Goal: Task Accomplishment & Management: Complete application form

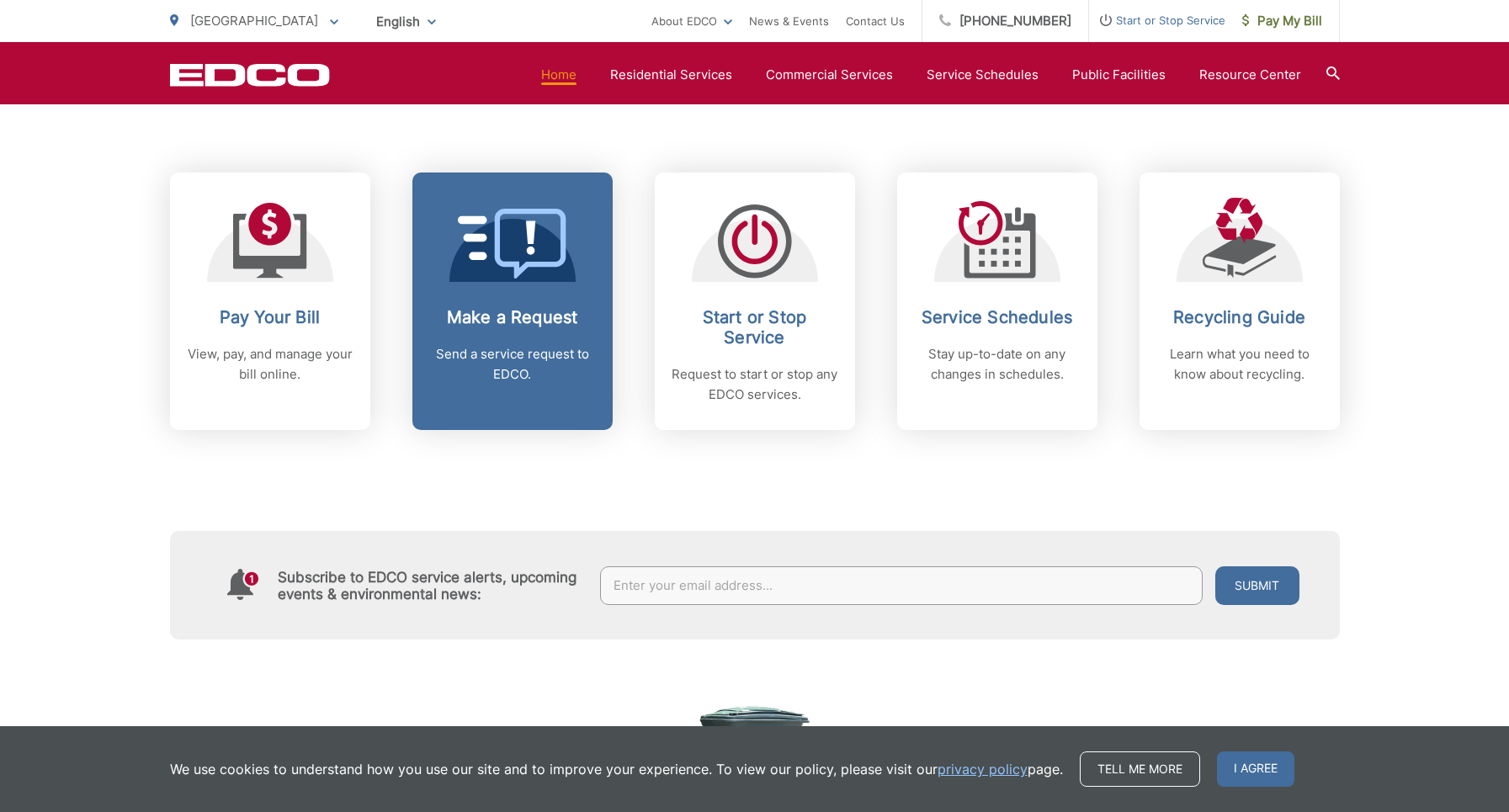
scroll to position [666, 0]
click at [533, 232] on icon at bounding box center [497, 237] width 78 height 44
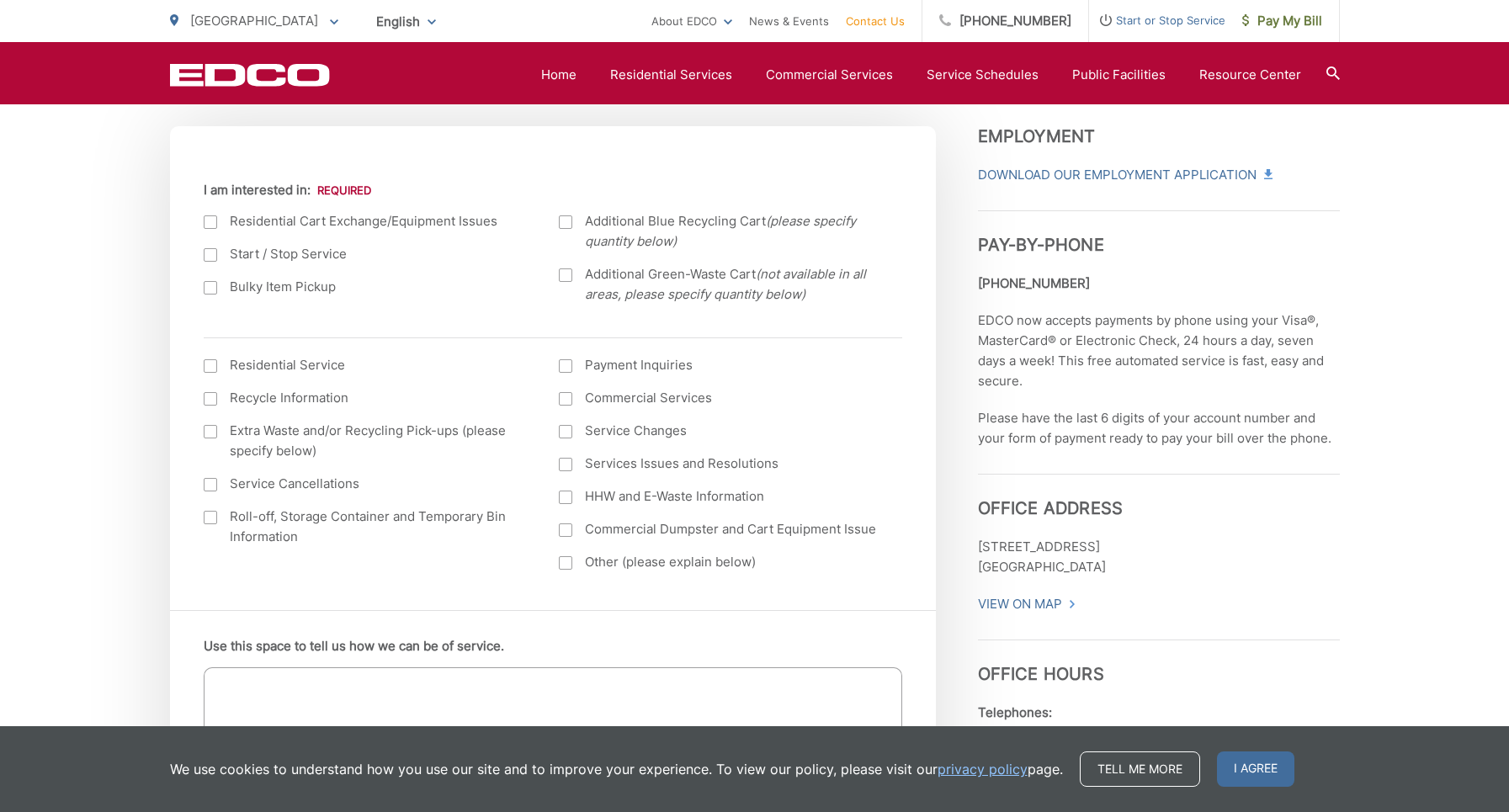
scroll to position [581, 0]
click at [208, 428] on div at bounding box center [210, 431] width 14 height 14
click at [0, 0] on input "Extra Waste and/or Recycling Pick-ups (please specify below)" at bounding box center [0, 0] width 0 height 0
click at [568, 220] on div at bounding box center [565, 219] width 14 height 14
click at [0, 0] on input "Additional Blue Recycling Cart (please specify quantity below)" at bounding box center [0, 0] width 0 height 0
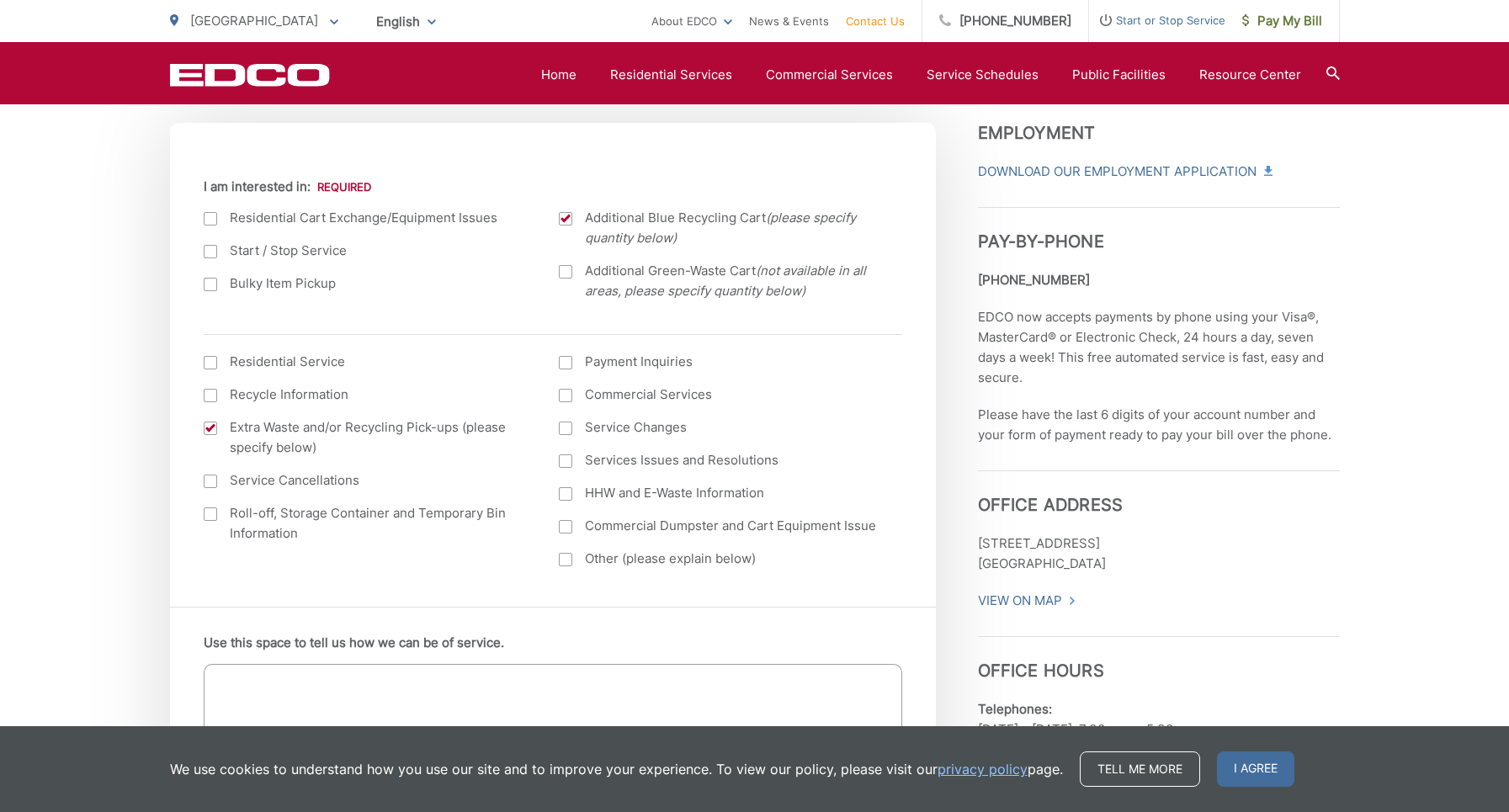
scroll to position [580, 0]
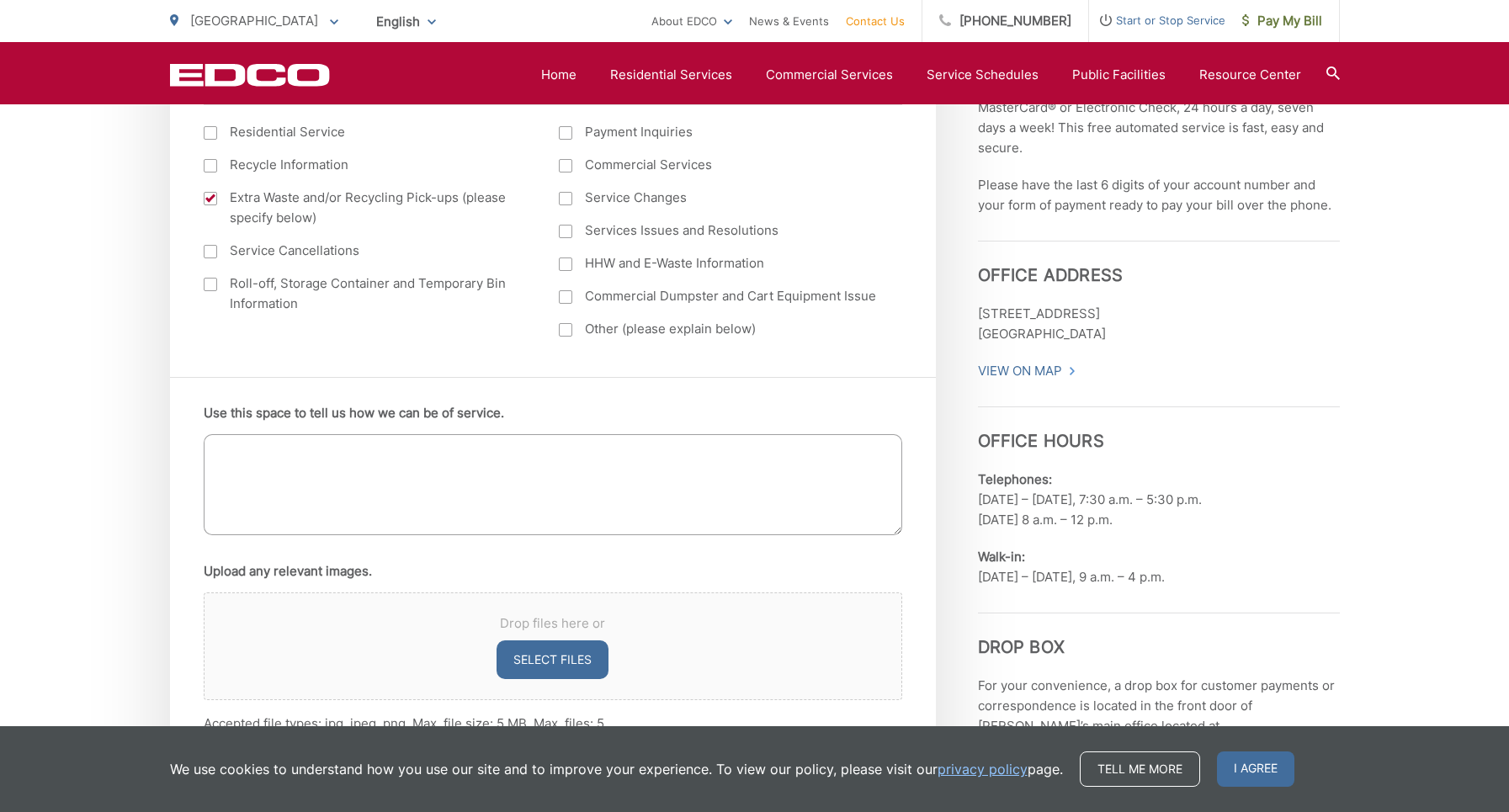
click at [273, 460] on textarea "Use this space to tell us how we can be of service." at bounding box center [553, 484] width 698 height 101
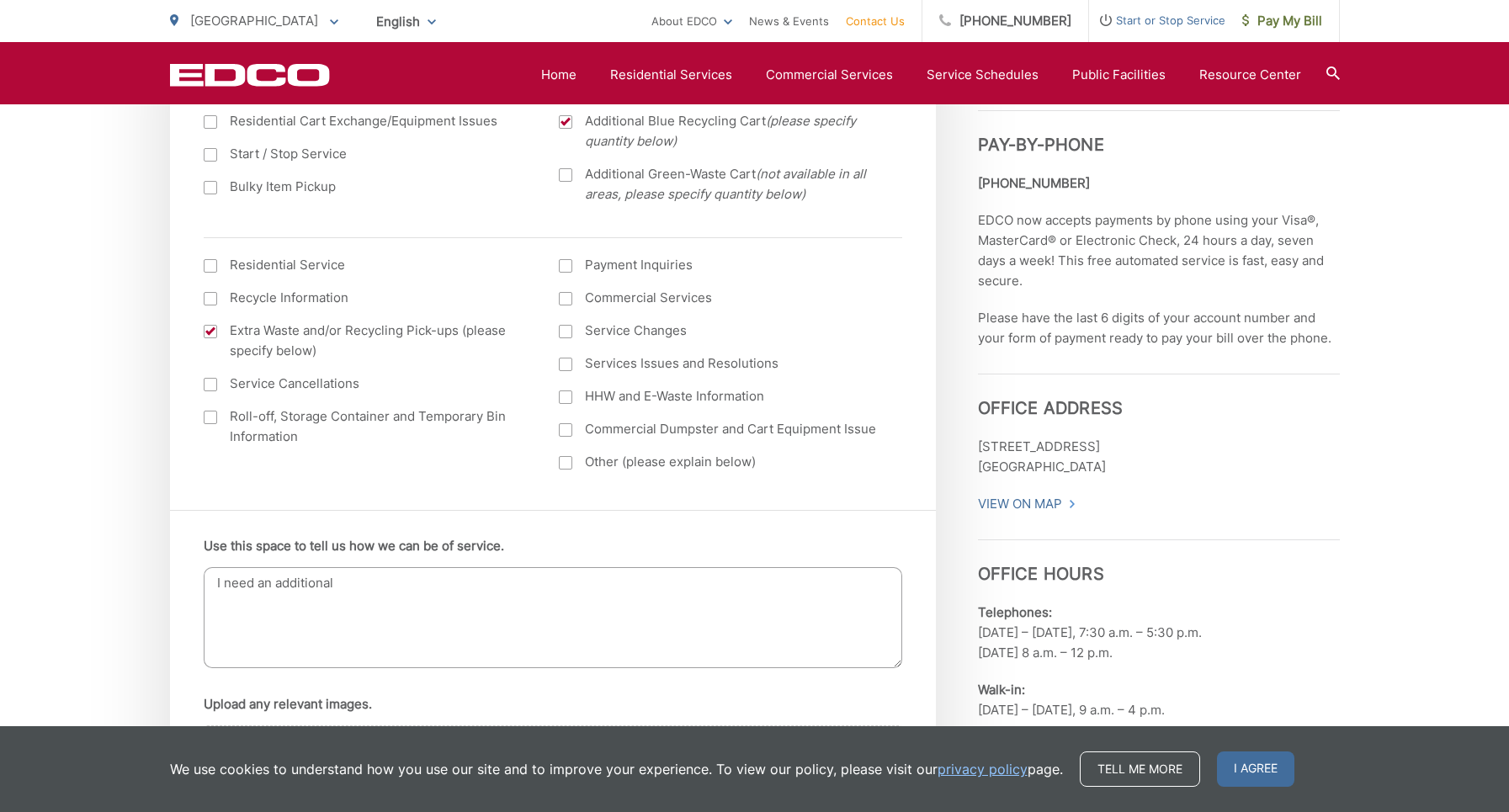
scroll to position [694, 0]
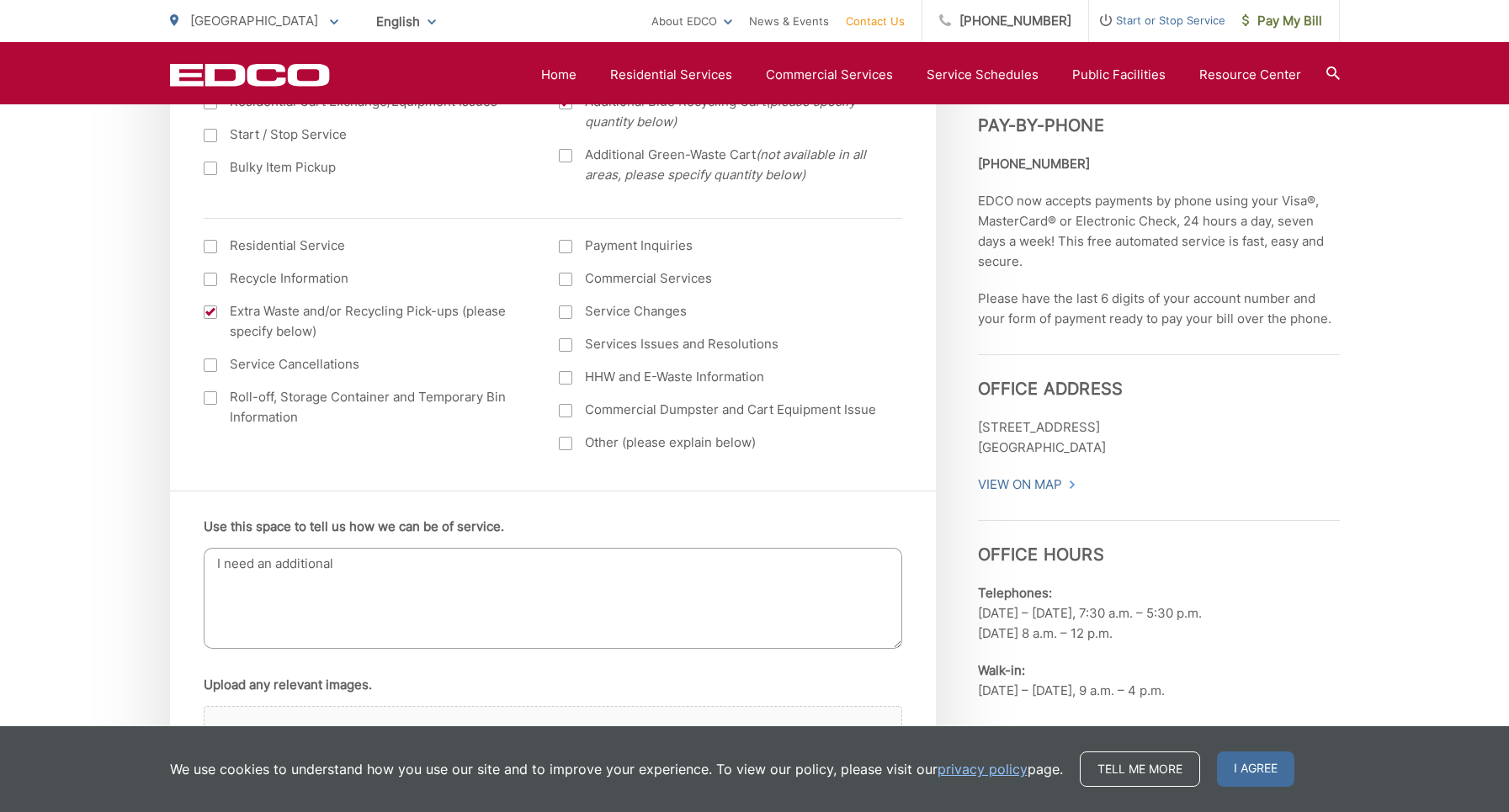
click at [362, 576] on textarea "I need an additional" at bounding box center [553, 598] width 698 height 101
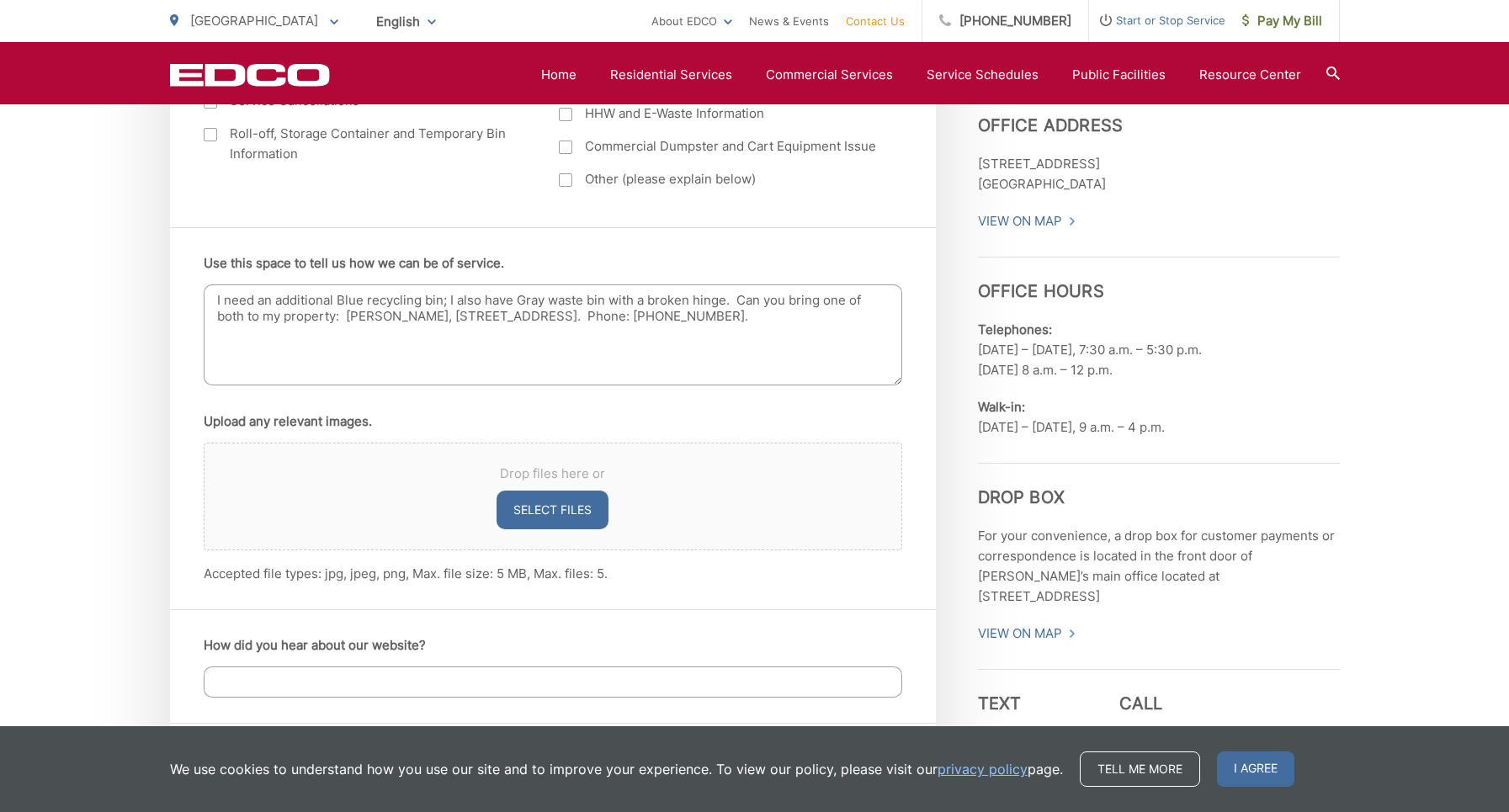
scroll to position [976, 0]
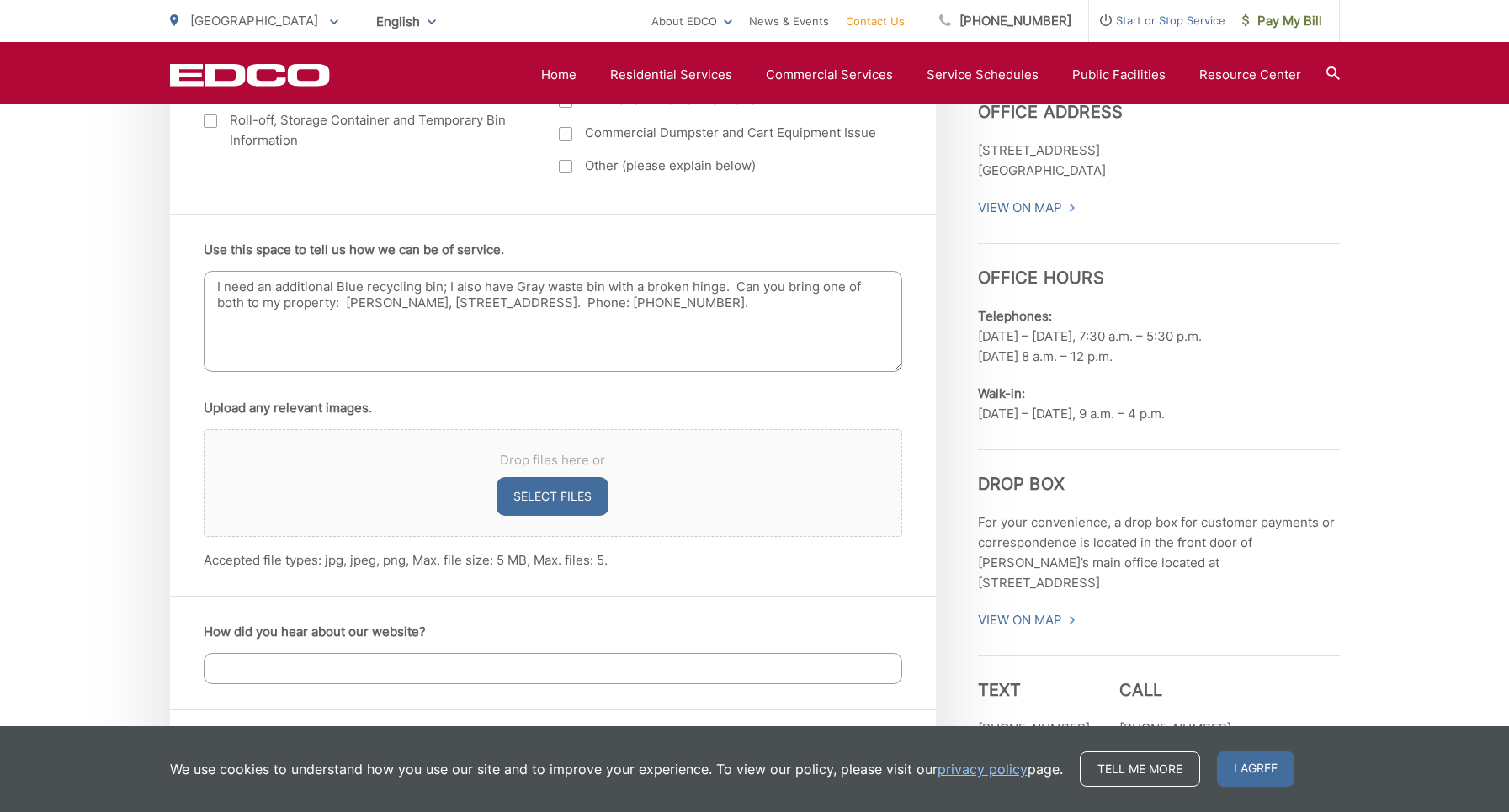
type textarea "I need an additional Blue recycling bin; I also have Gray waste bin with a brok…"
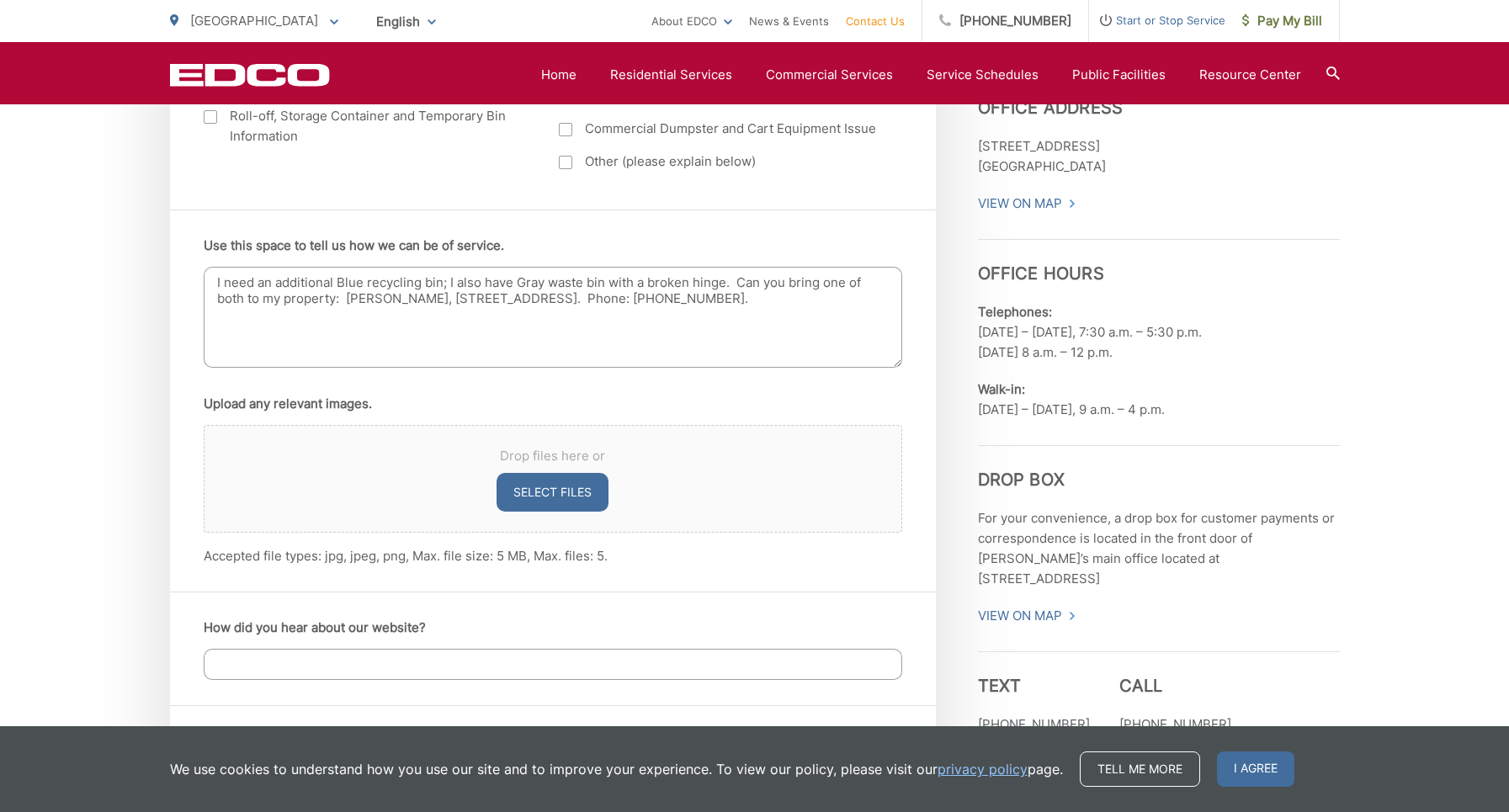
click at [557, 495] on button "Select files" at bounding box center [552, 491] width 112 height 38
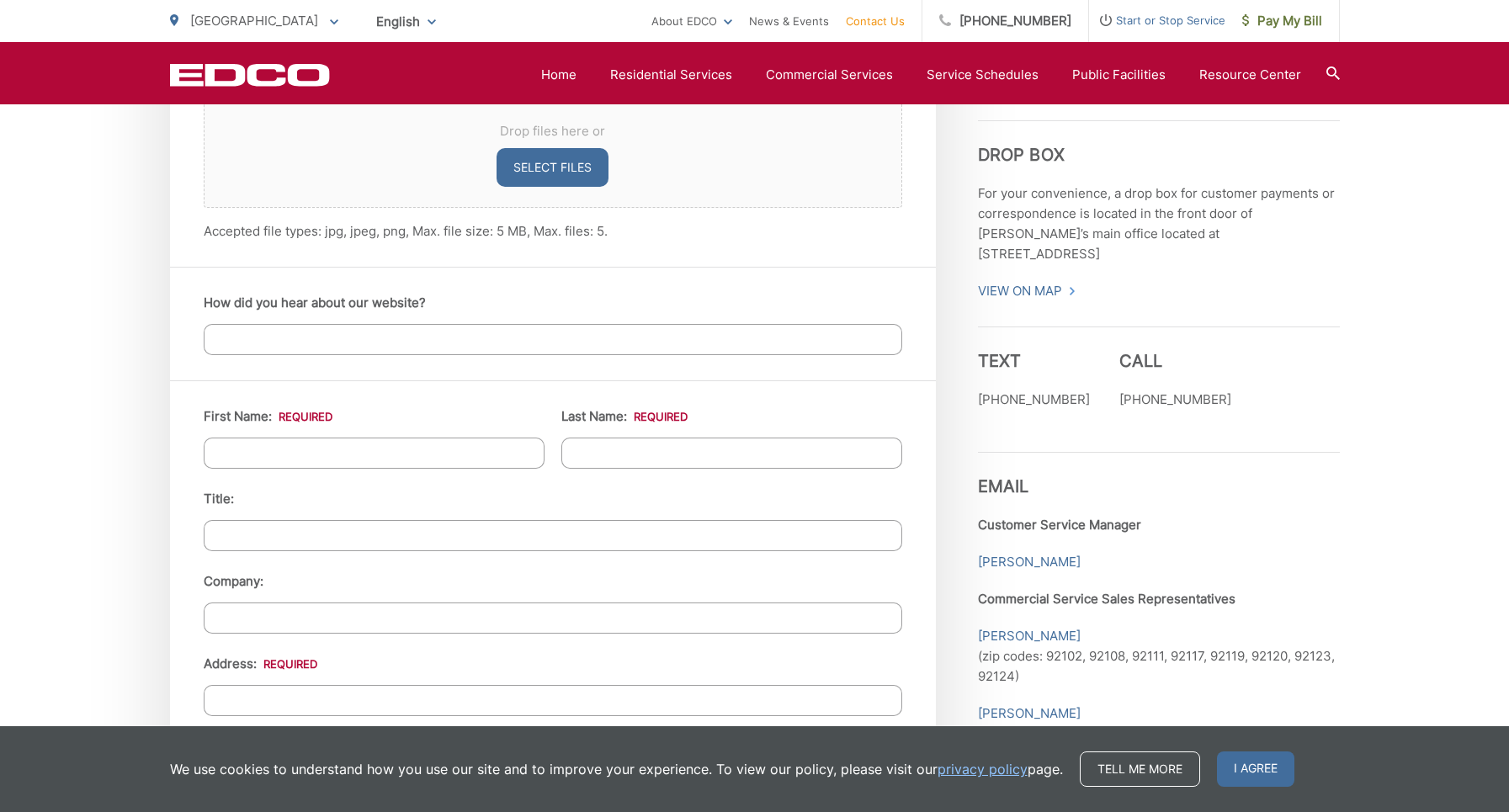
scroll to position [1308, 0]
click at [331, 445] on input "First Name: *" at bounding box center [374, 450] width 341 height 31
type input "Stephen"
type input "Swinton"
type input "14 Placa De Rei Ct"
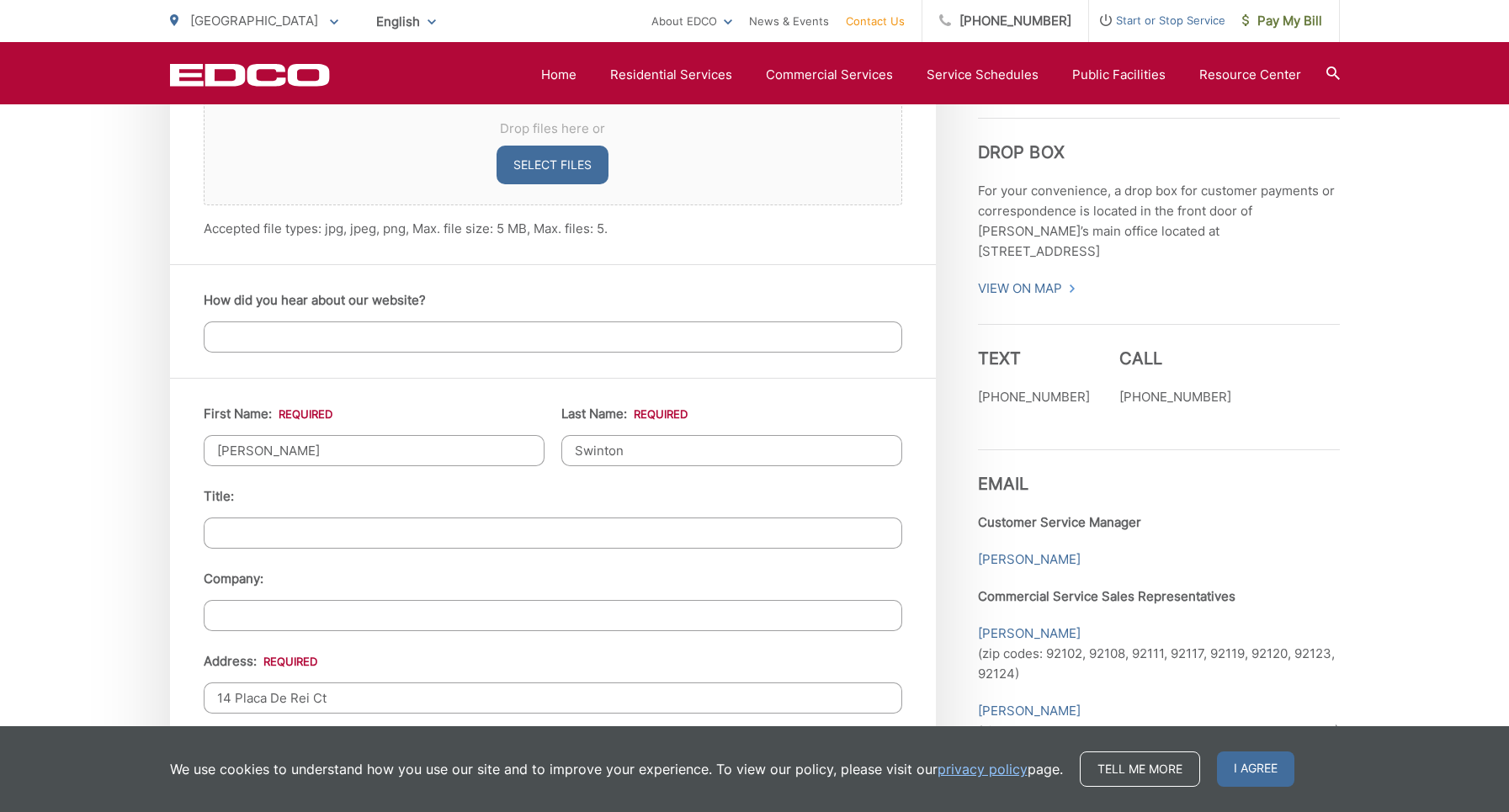
type input "Henderson"
type input "89011"
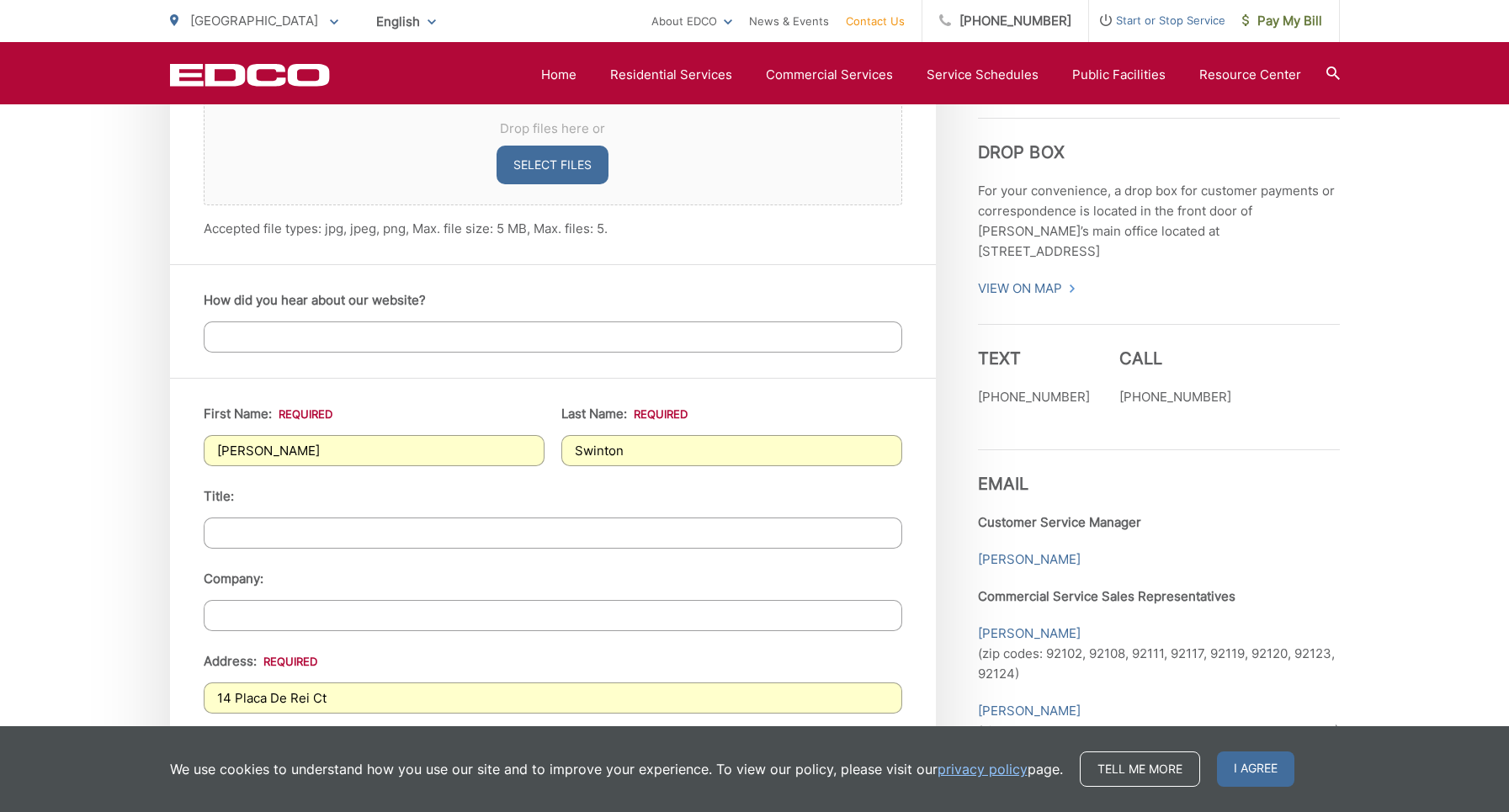
type input "(858) 254-5448"
type input "swintonsp@gmail.com"
click at [302, 529] on input "Title:" at bounding box center [553, 533] width 698 height 31
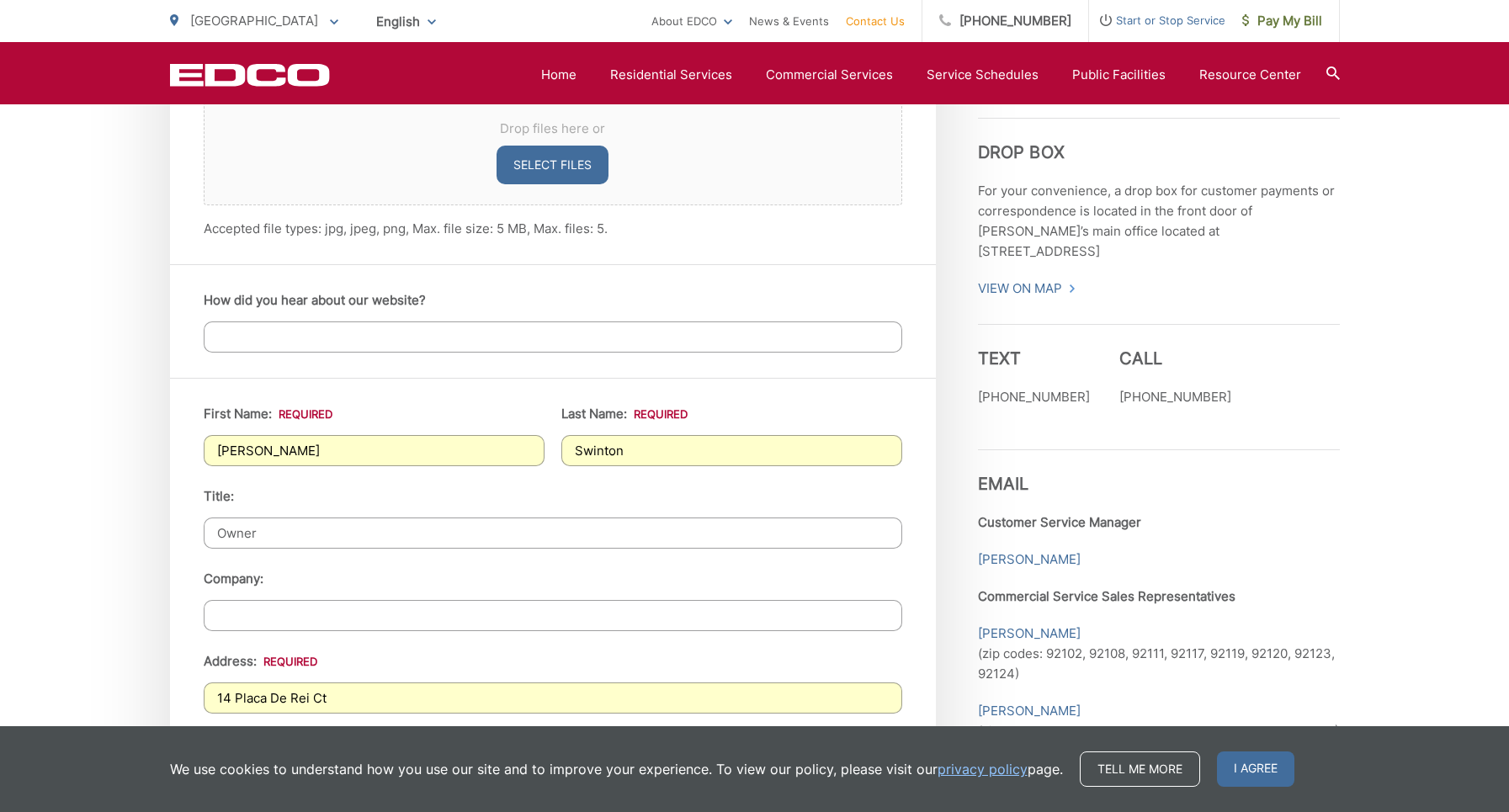
type input "Owner"
type input "18725 Heritage Drive"
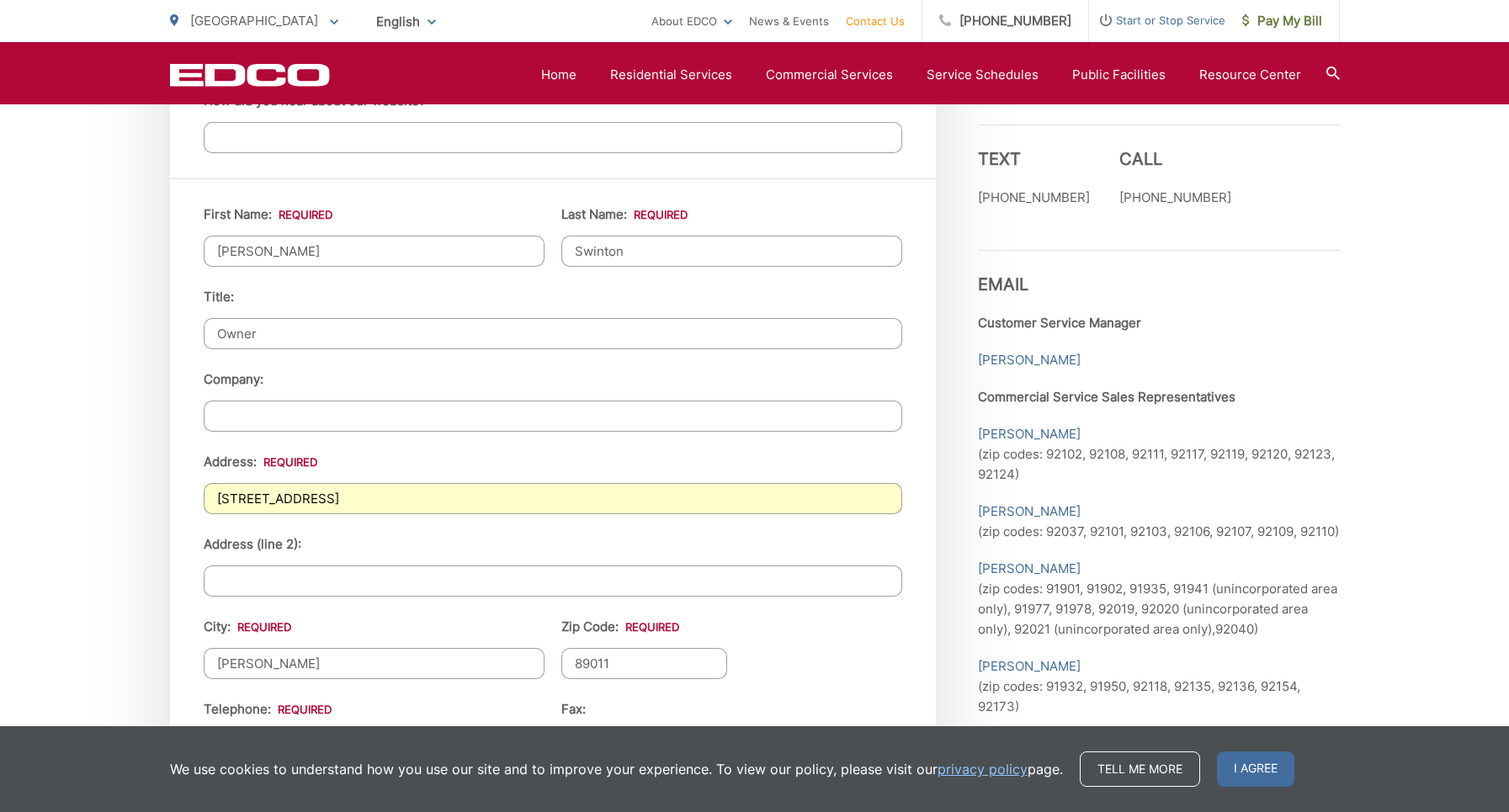
scroll to position [1524, 0]
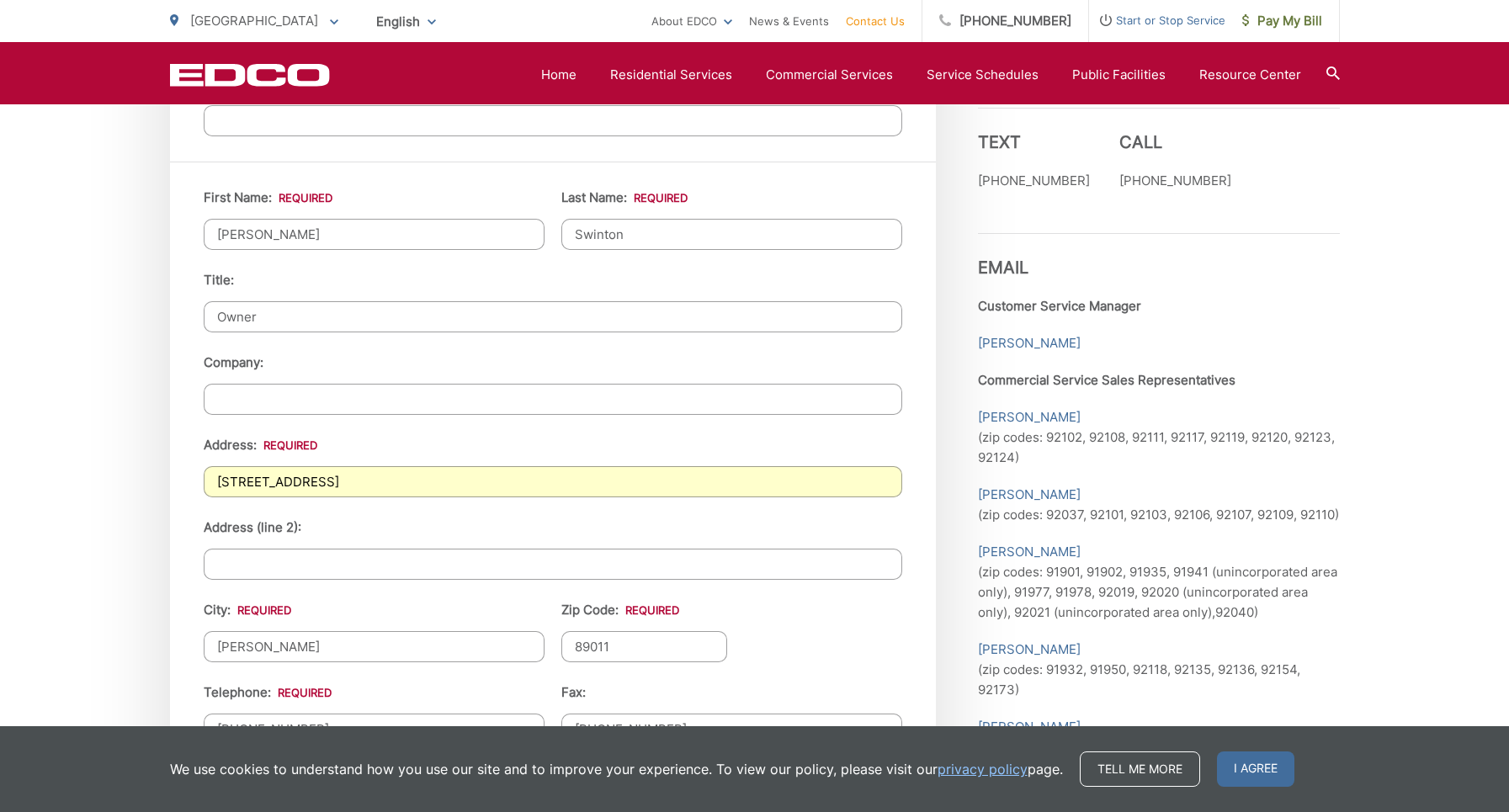
click at [300, 648] on input "Henderson" at bounding box center [374, 646] width 341 height 31
type input "Poway"
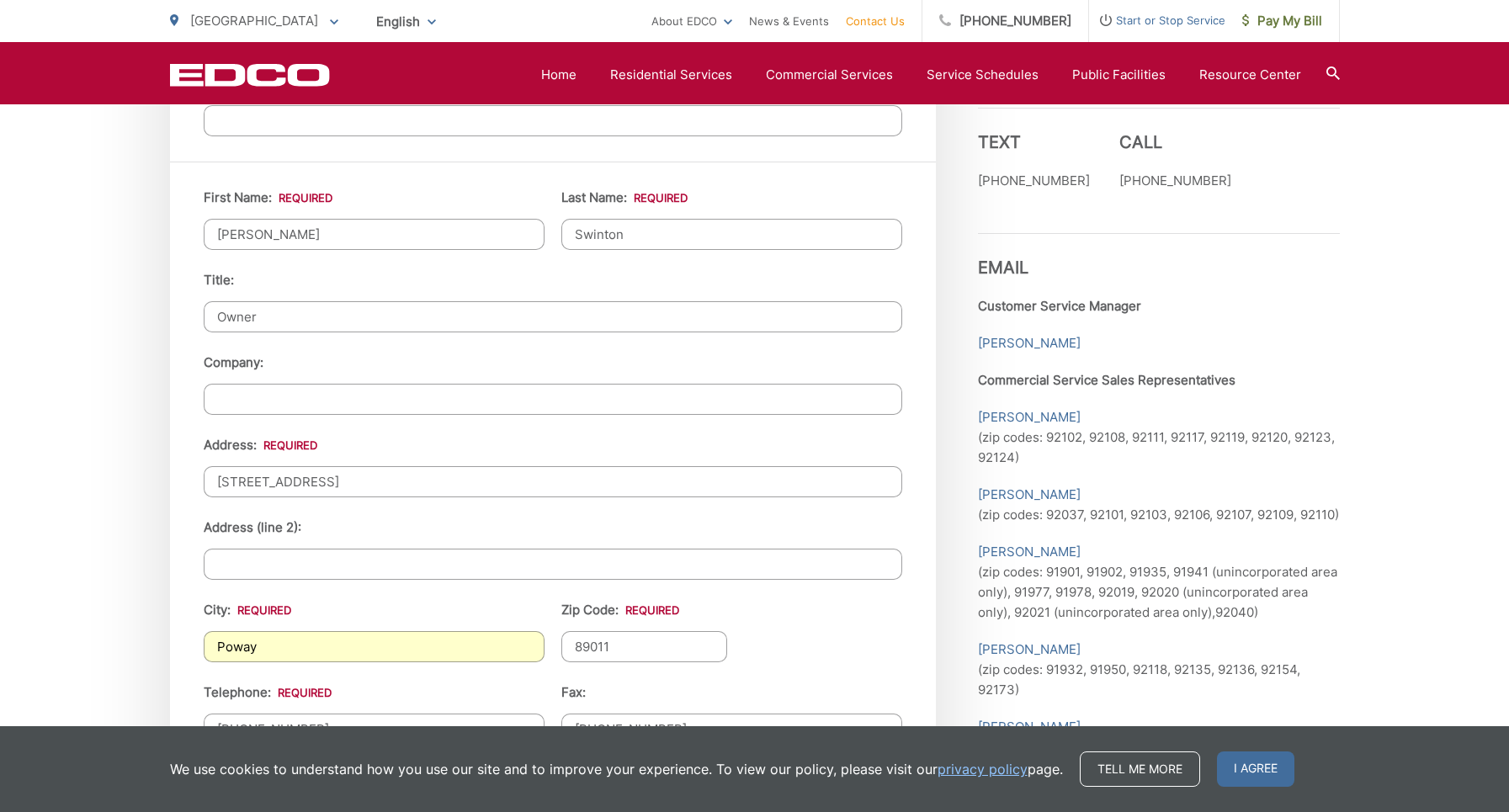
click at [628, 648] on input "89011" at bounding box center [645, 646] width 167 height 31
type input "92064"
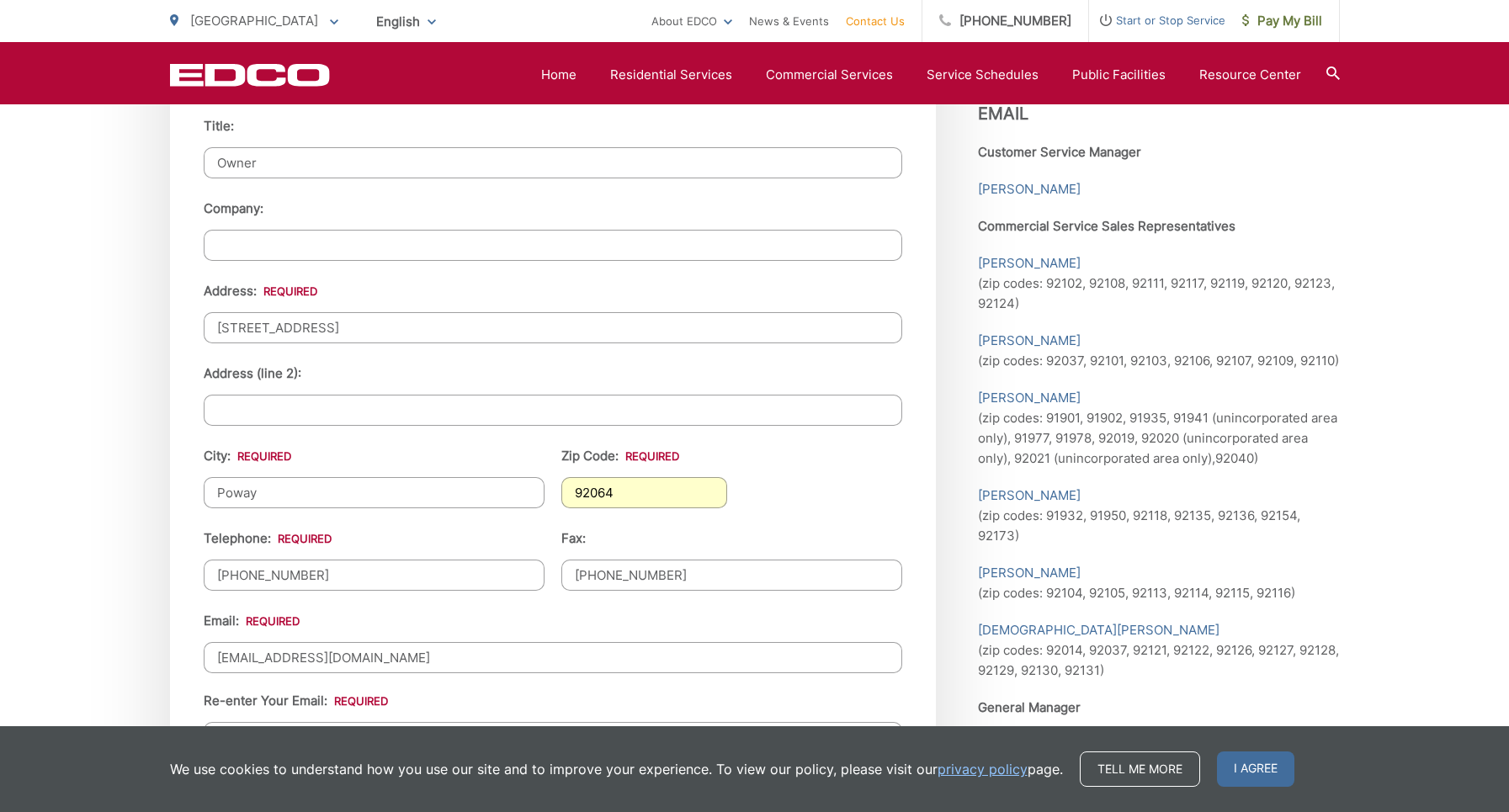
scroll to position [1685, 0]
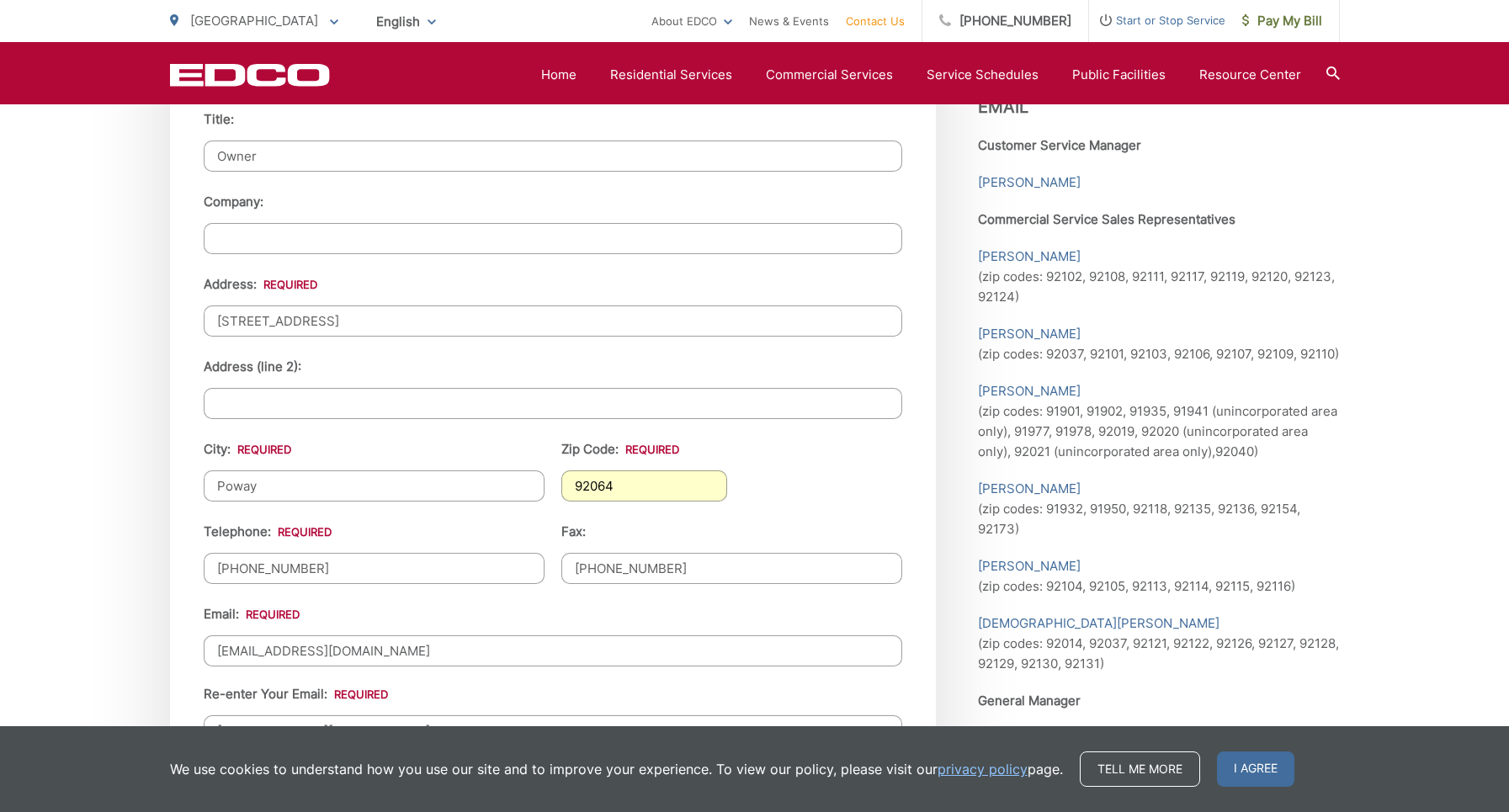
type input "(___) ___-____"
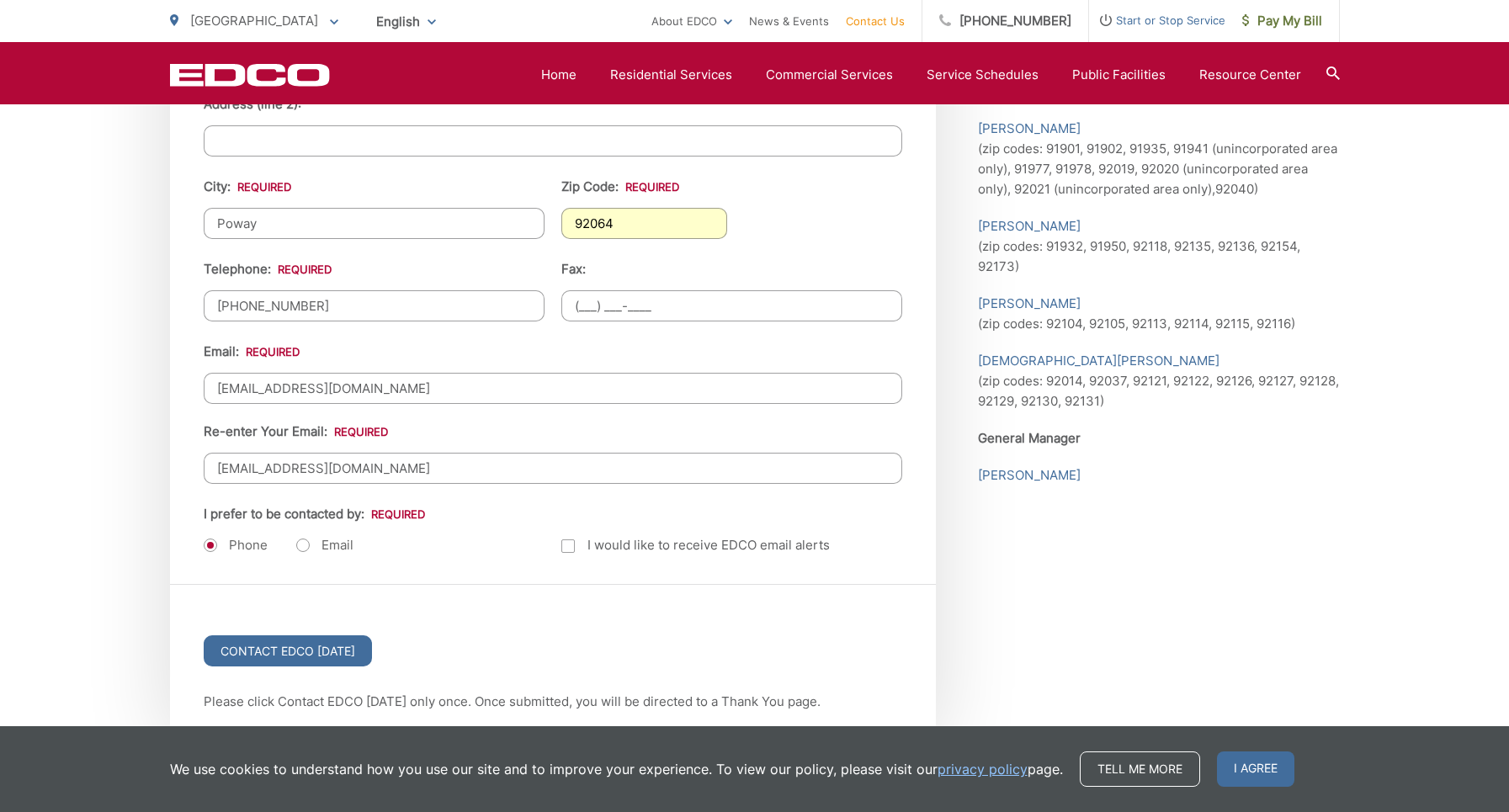
scroll to position [1952, 0]
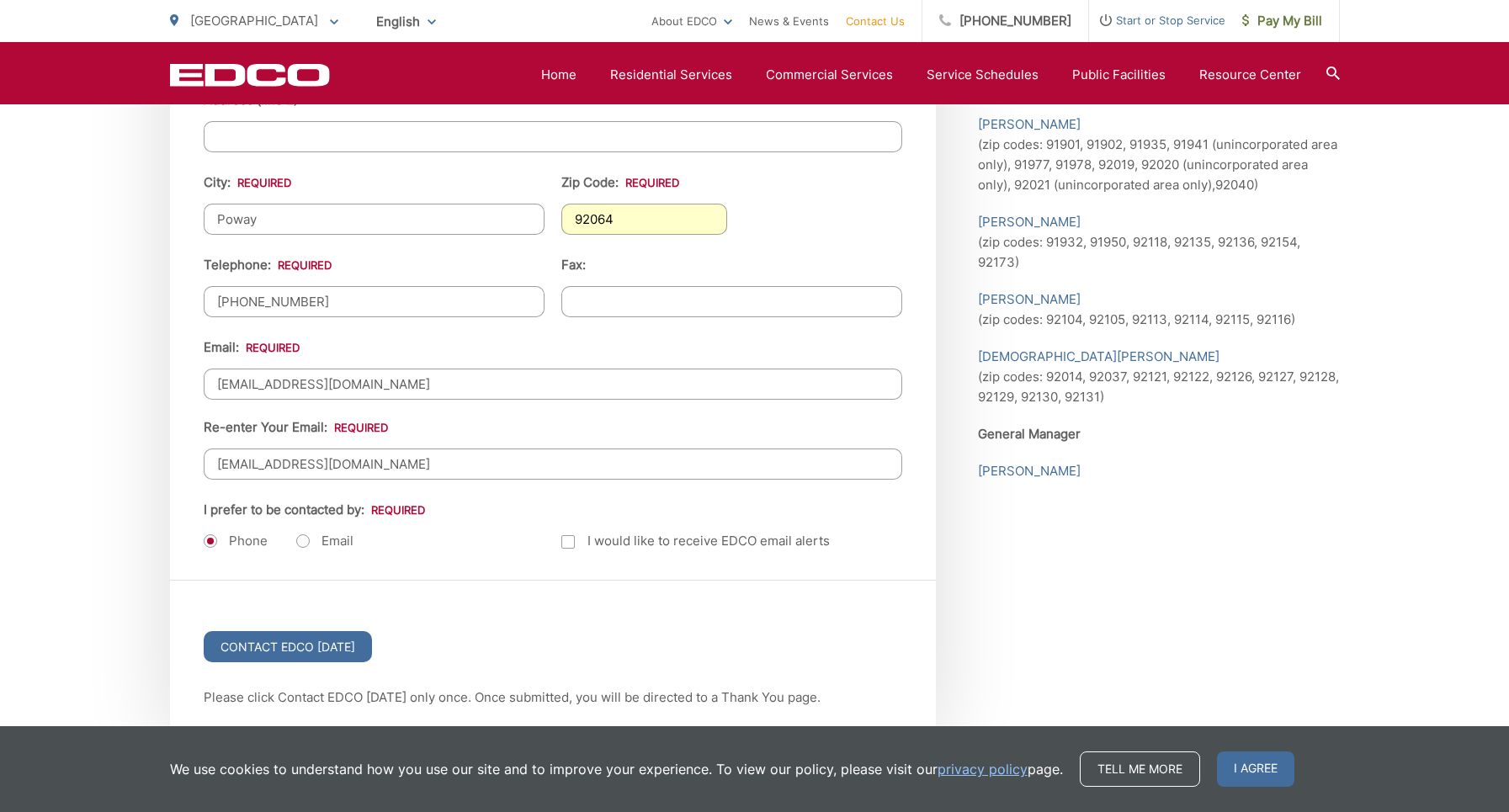
click at [307, 539] on label "Email" at bounding box center [324, 541] width 57 height 17
radio input "true"
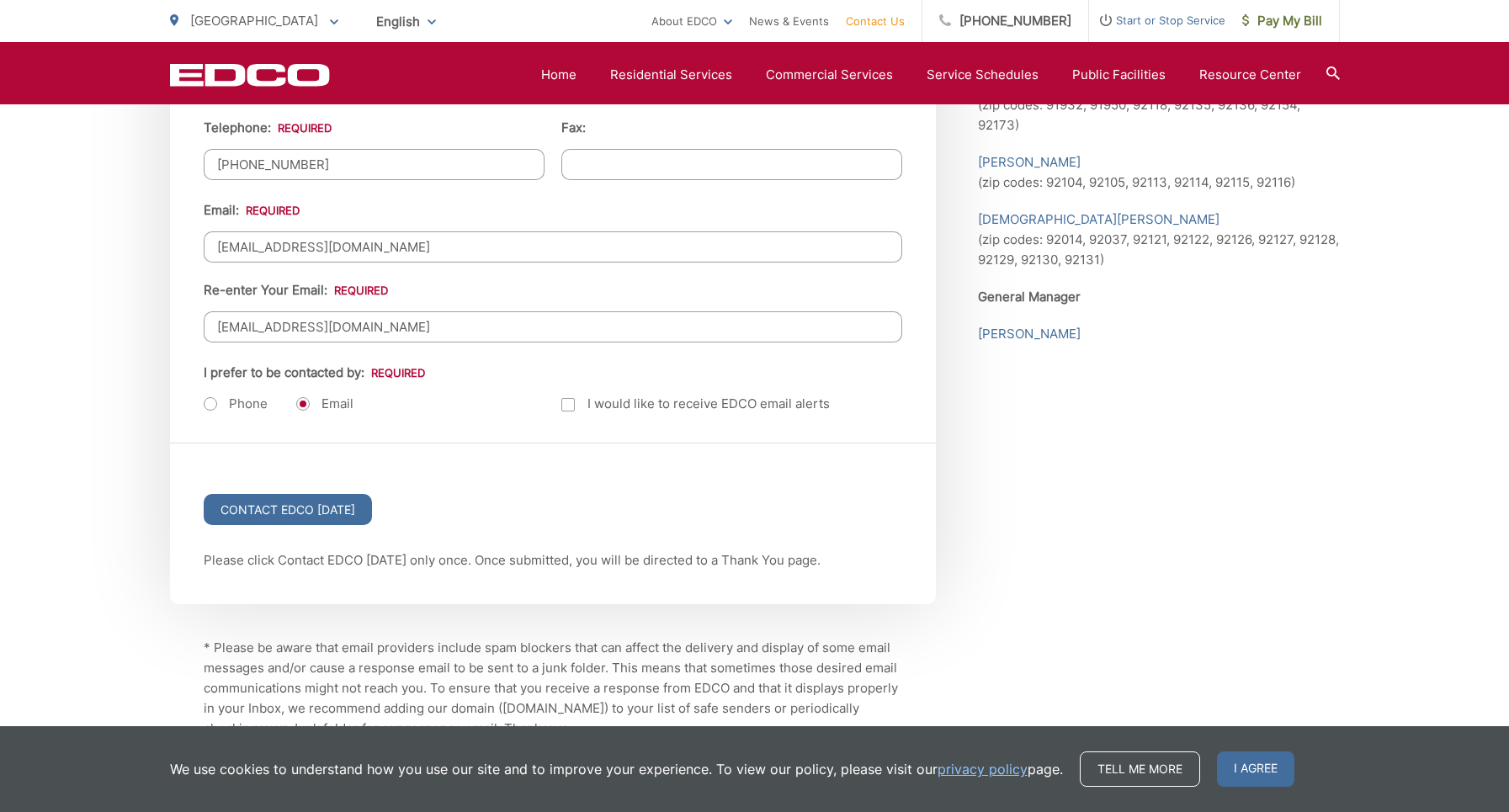
scroll to position [2095, 0]
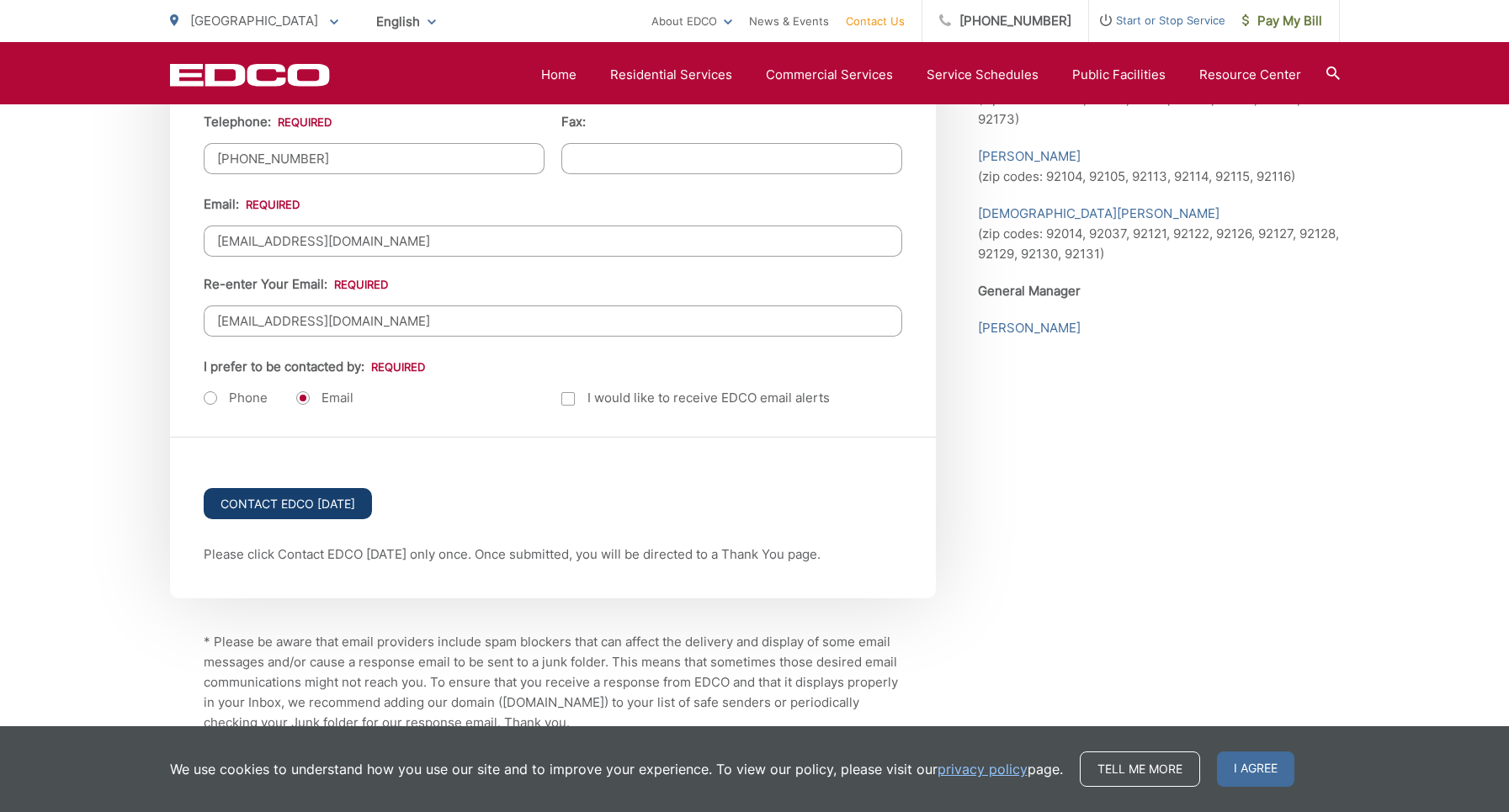
click at [331, 500] on input "Contact EDCO Today" at bounding box center [288, 503] width 169 height 31
